Goal: Book appointment/travel/reservation

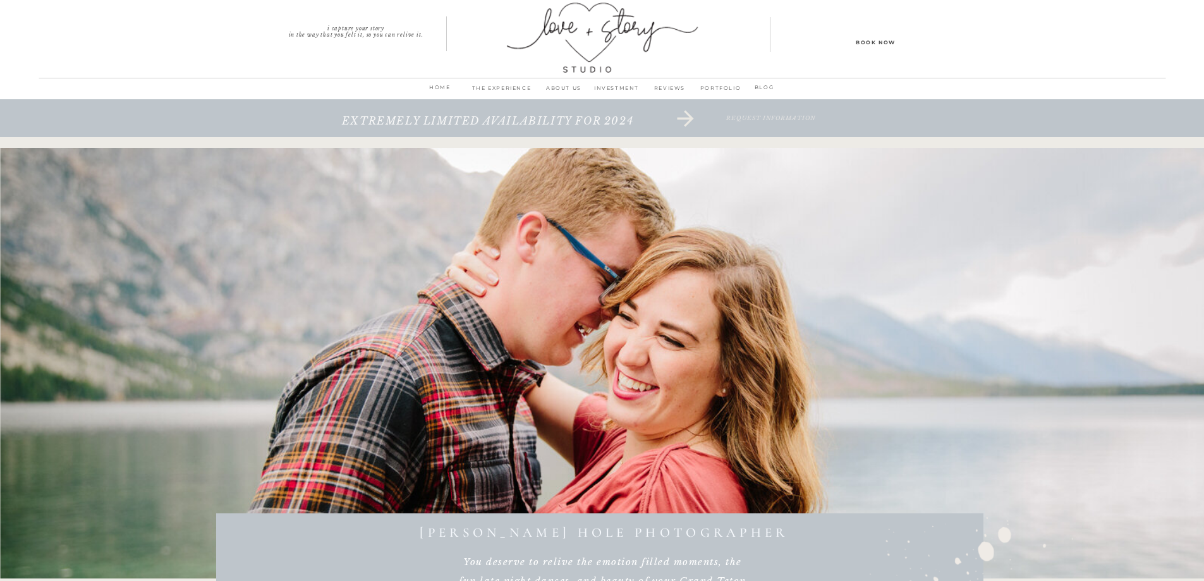
click at [683, 117] on icon at bounding box center [685, 118] width 27 height 25
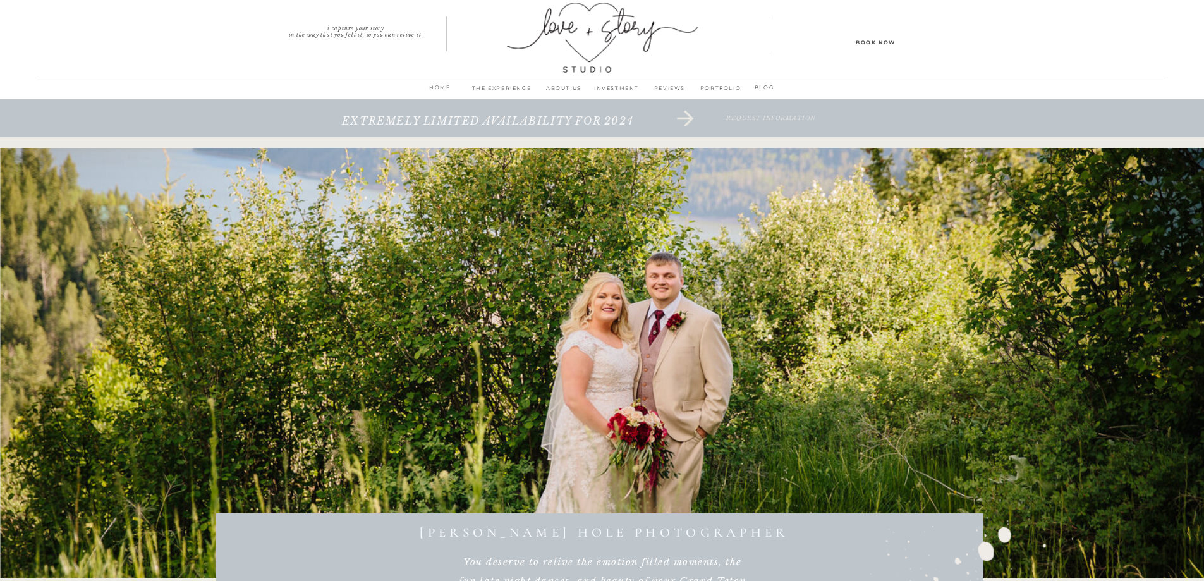
click at [854, 39] on p "Book Now" at bounding box center [876, 41] width 114 height 9
click at [861, 39] on p "Book Now" at bounding box center [876, 41] width 114 height 9
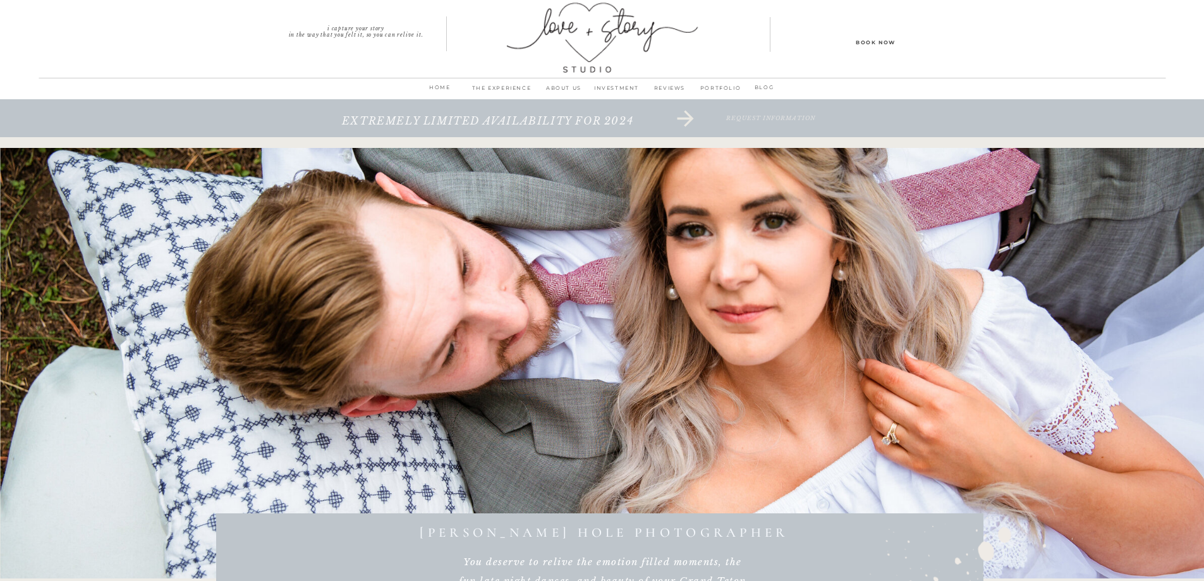
click at [861, 39] on p "Book Now" at bounding box center [876, 41] width 114 height 9
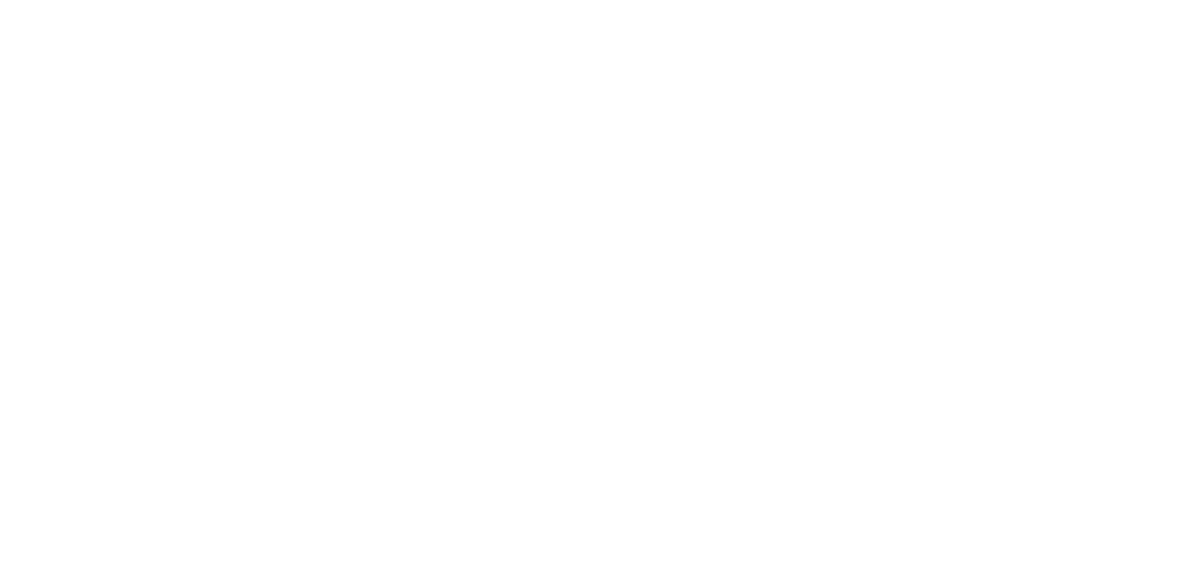
scroll to position [2591, 0]
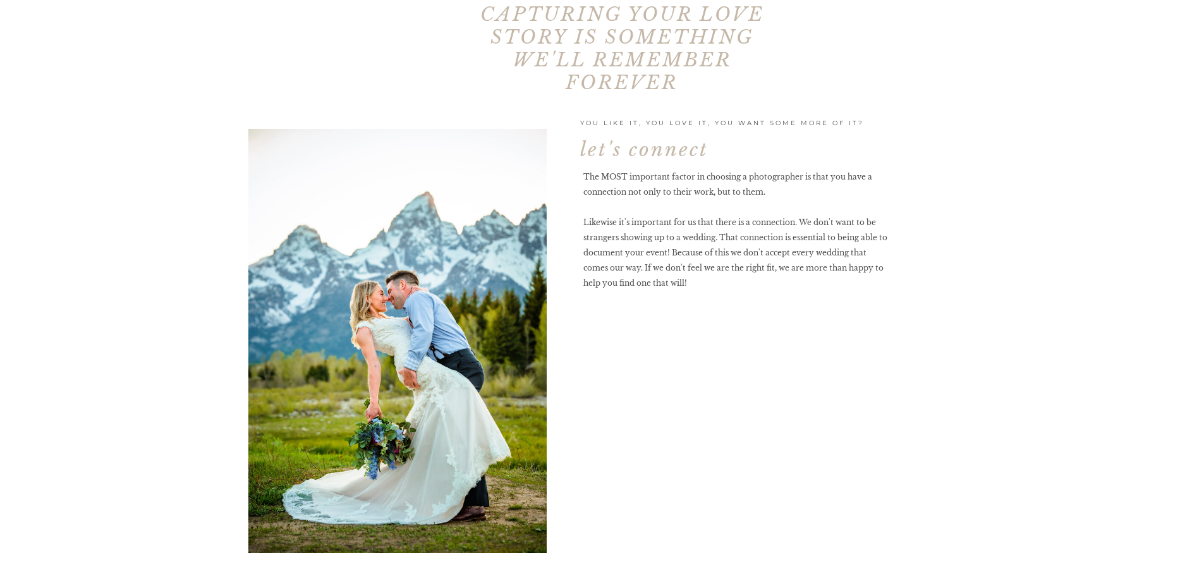
scroll to position [2022, 0]
